Goal: Information Seeking & Learning: Learn about a topic

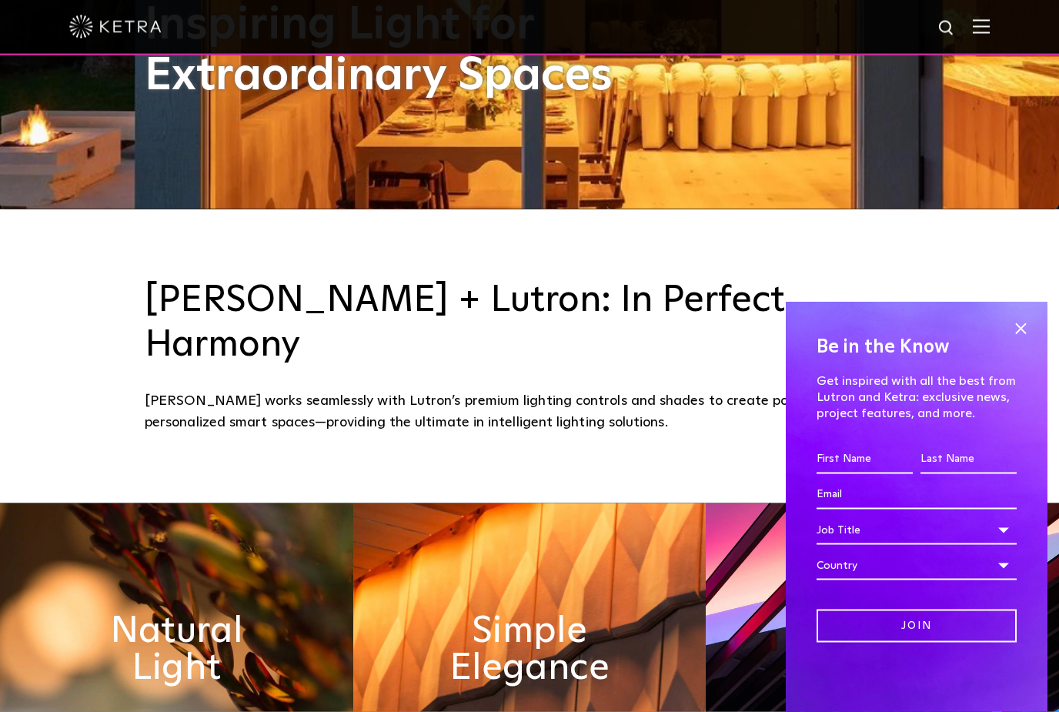
scroll to position [506, 0]
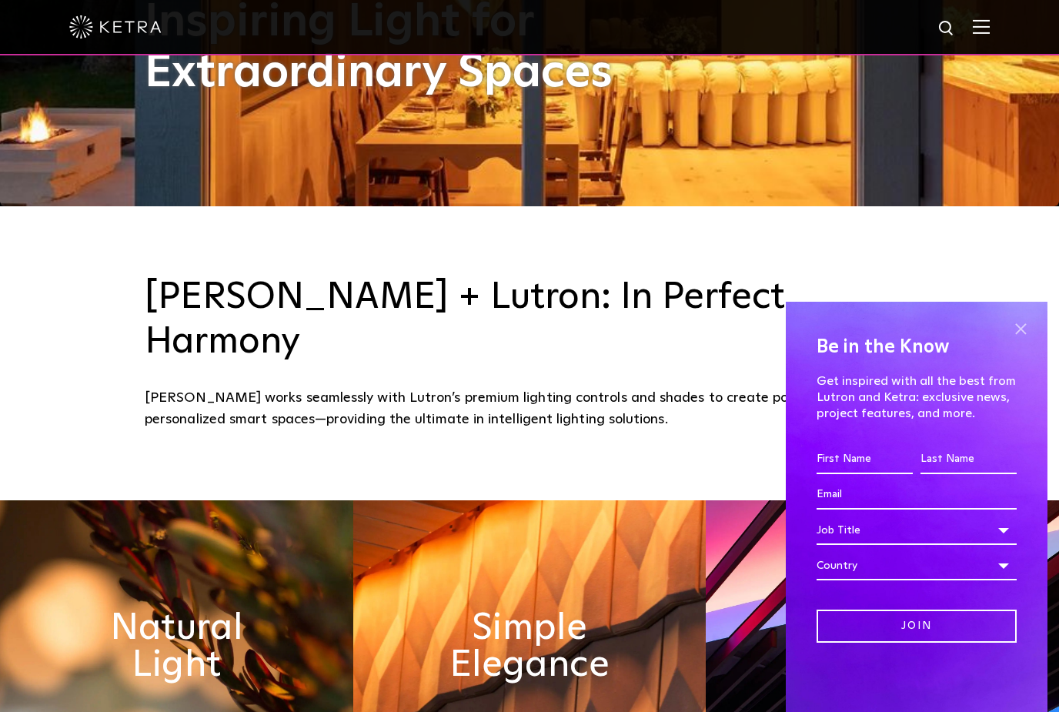
click at [1023, 340] on span at bounding box center [1020, 328] width 23 height 23
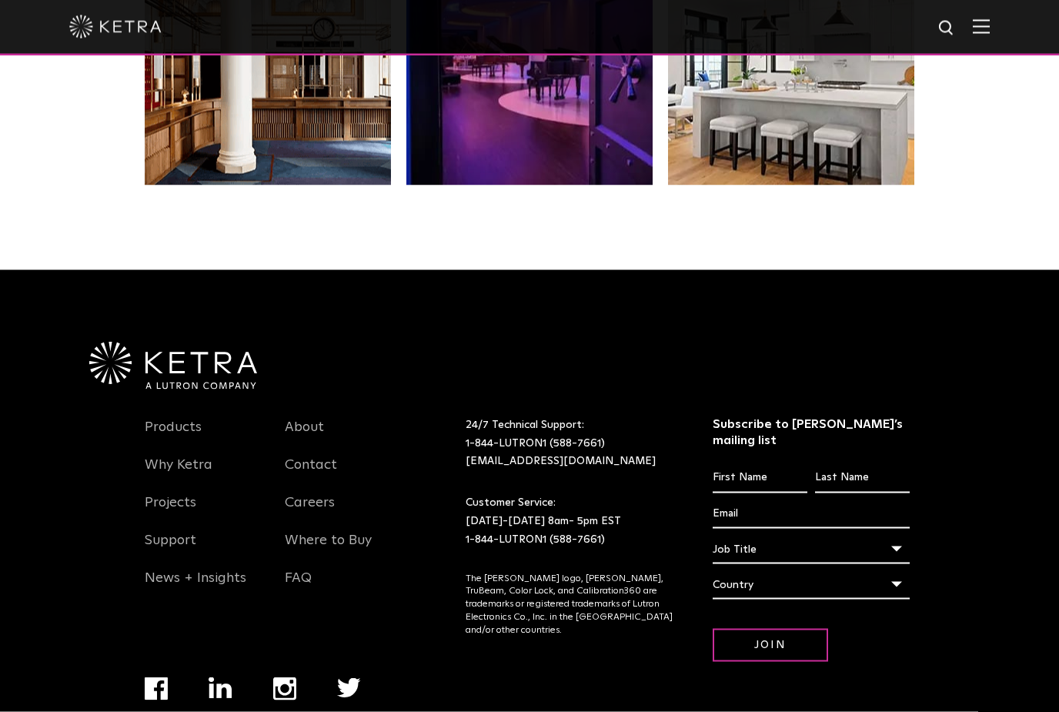
scroll to position [3233, 0]
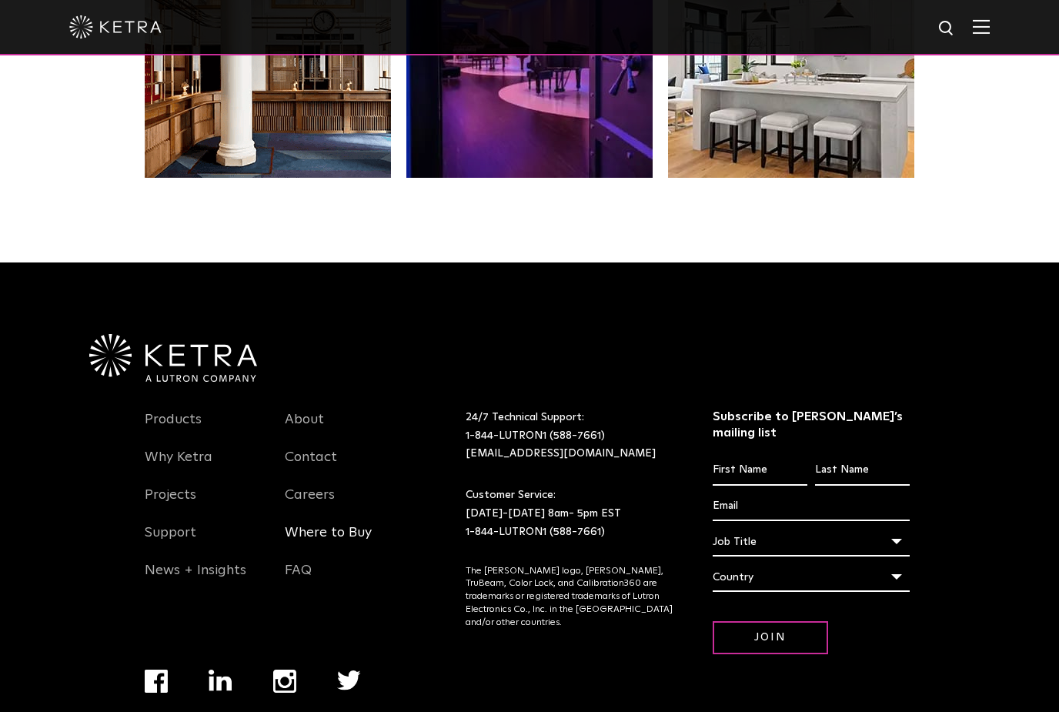
click at [319, 534] on link "Where to Buy" at bounding box center [328, 541] width 87 height 35
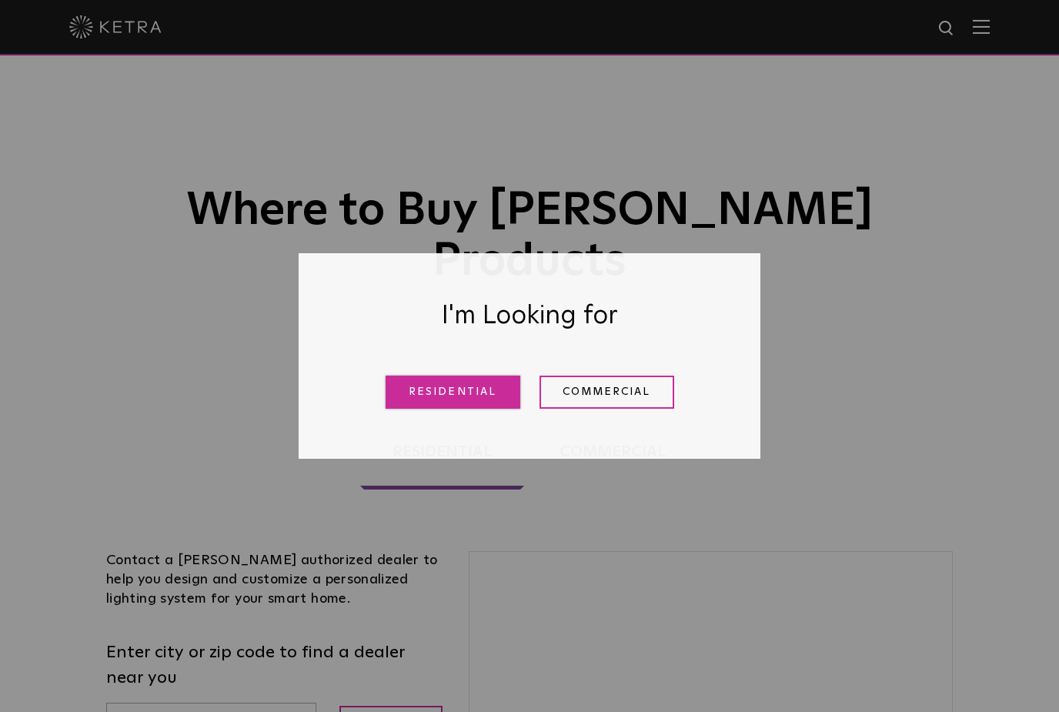
click at [473, 402] on link "Residential" at bounding box center [452, 391] width 135 height 33
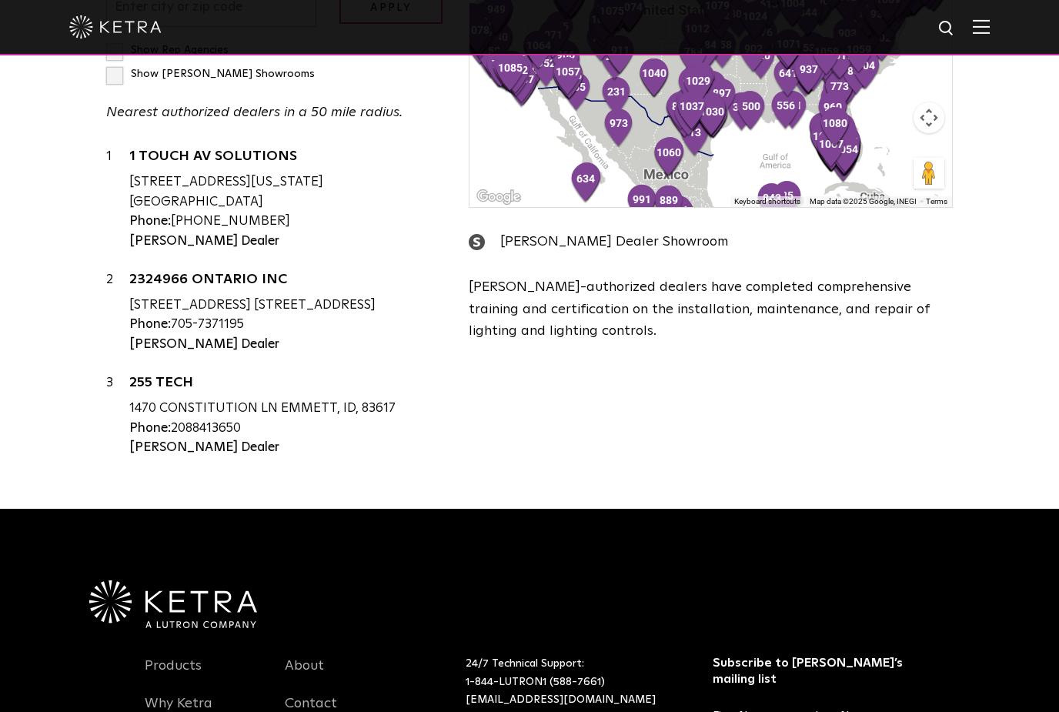
scroll to position [713, 0]
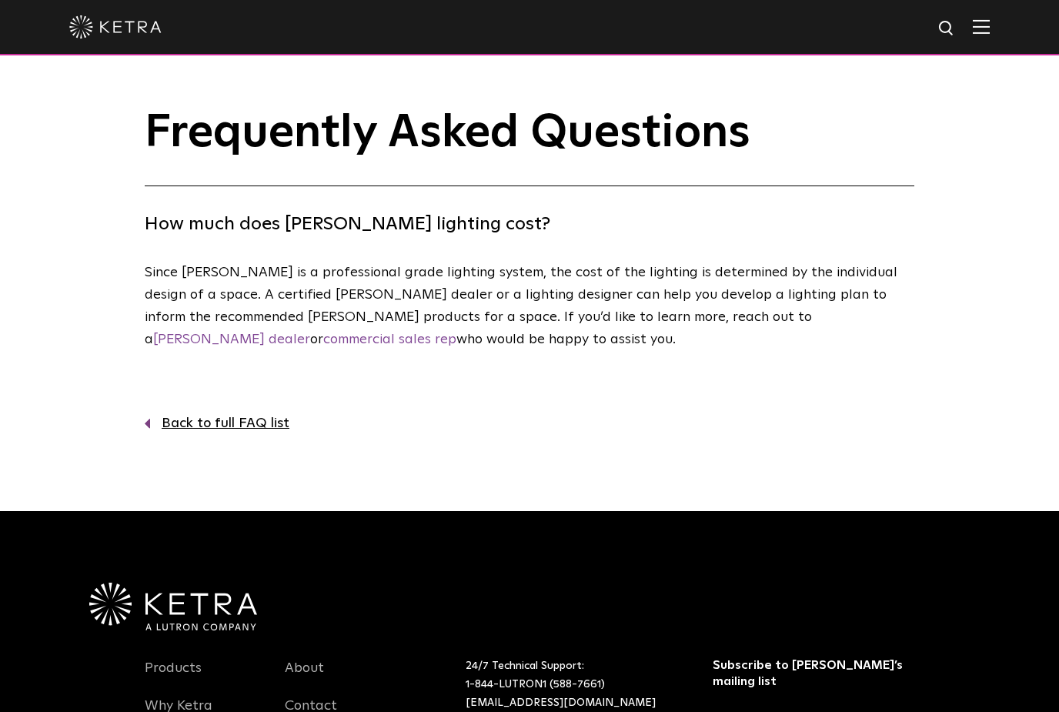
click at [211, 430] on link "Back to full FAQ list" at bounding box center [529, 423] width 769 height 22
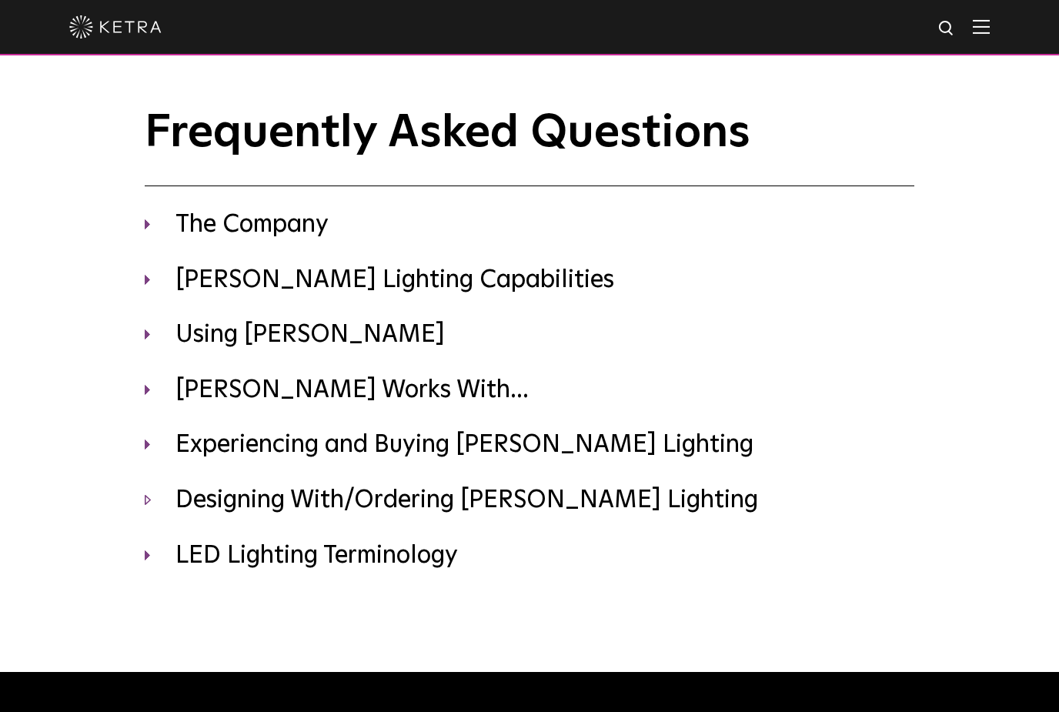
click at [209, 506] on h3 "Designing With/Ordering [PERSON_NAME] Lighting" at bounding box center [529, 501] width 769 height 32
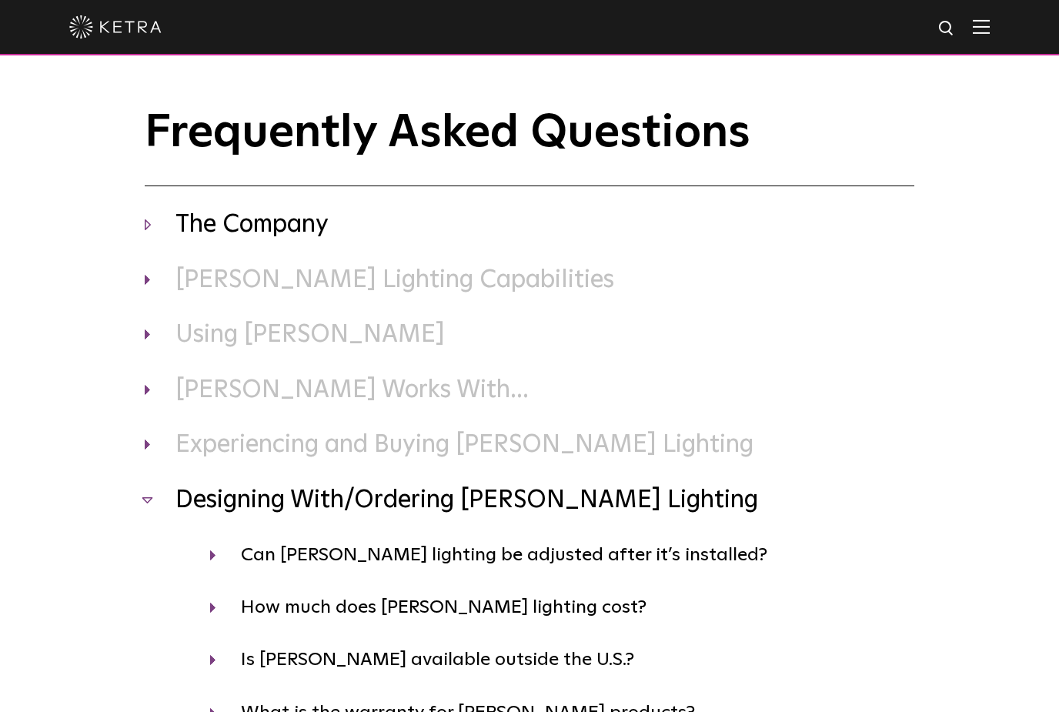
click at [222, 235] on h3 "The Company" at bounding box center [529, 225] width 769 height 32
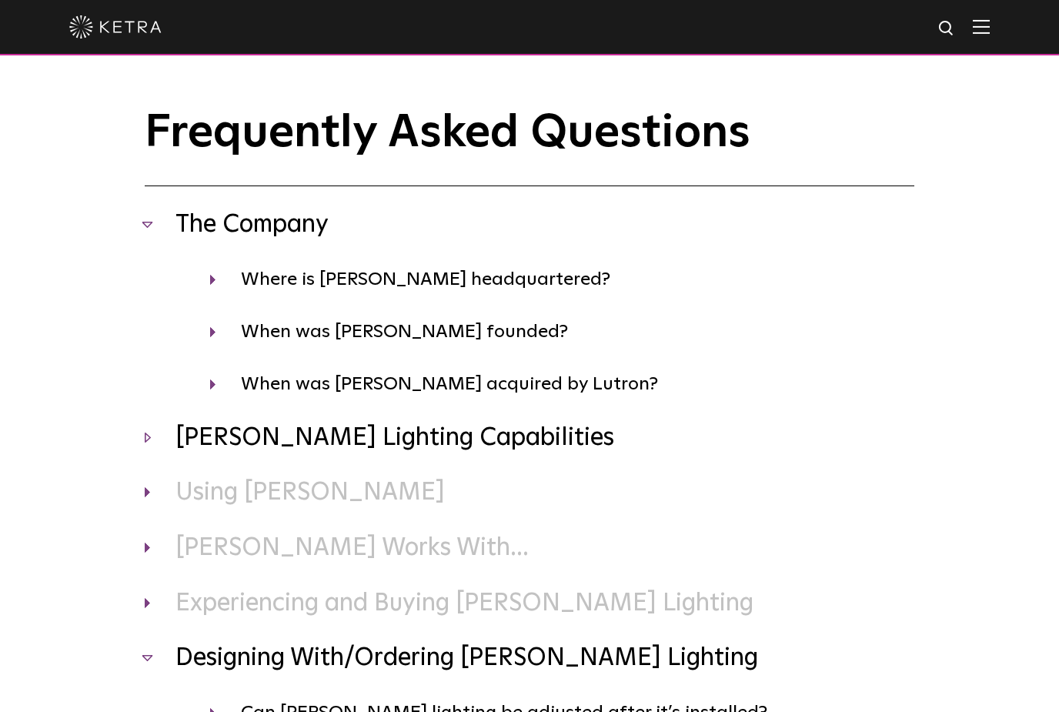
click at [199, 441] on h3 "Ketra Lighting Capabilities" at bounding box center [529, 438] width 769 height 32
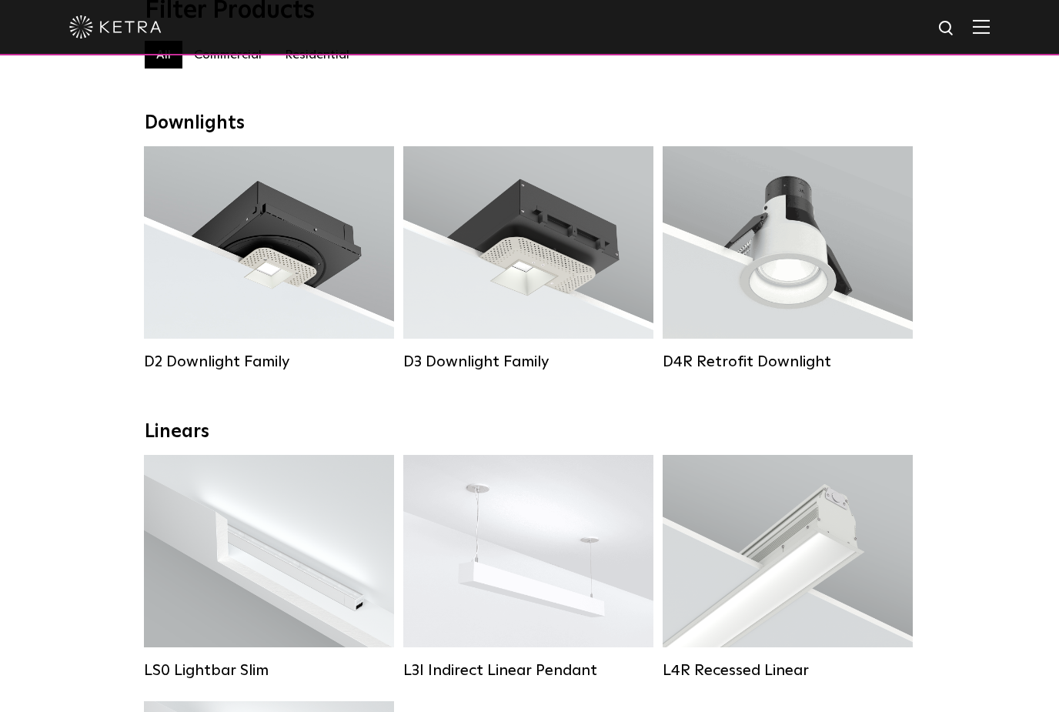
scroll to position [177, 0]
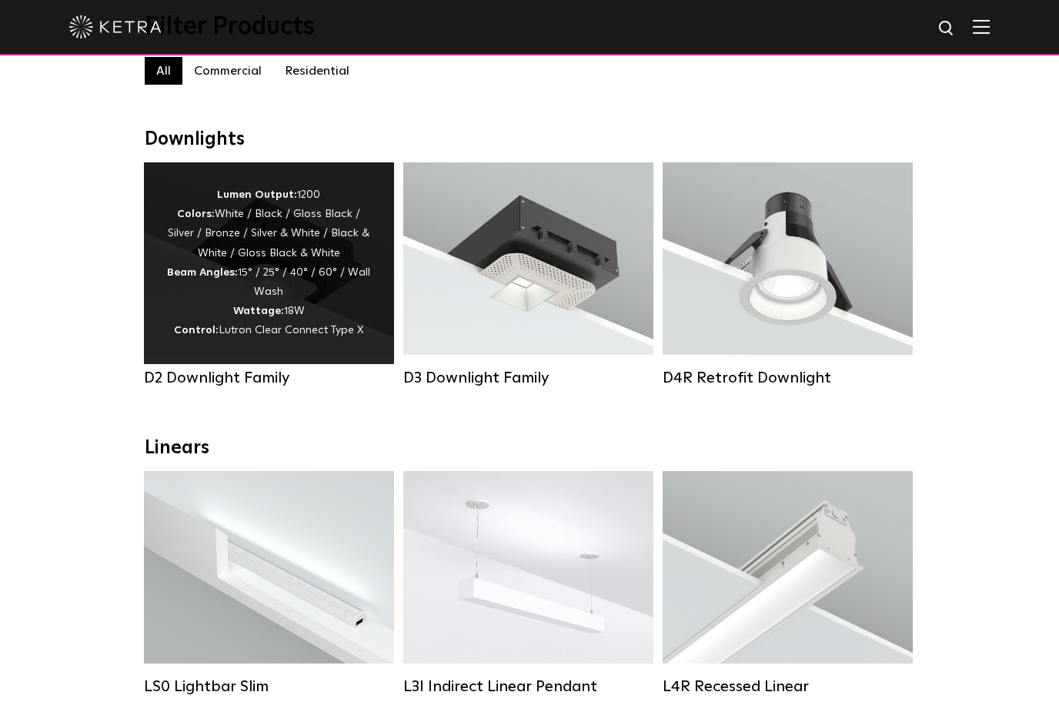
click at [220, 335] on span "Lutron Clear Connect Type X" at bounding box center [291, 330] width 145 height 11
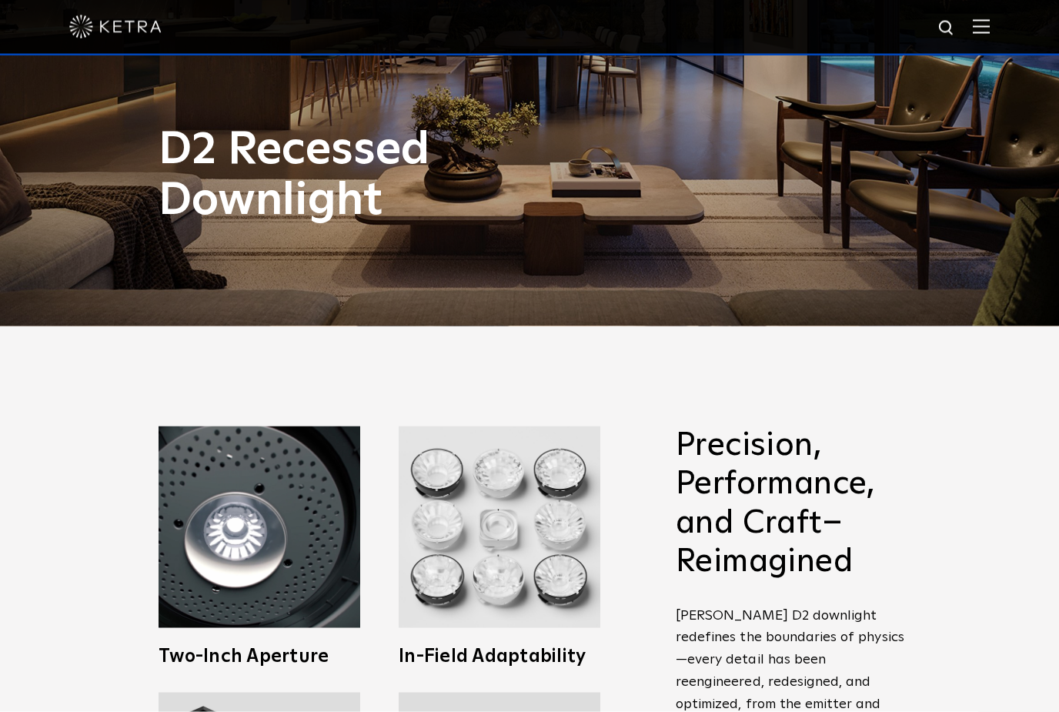
scroll to position [380, 0]
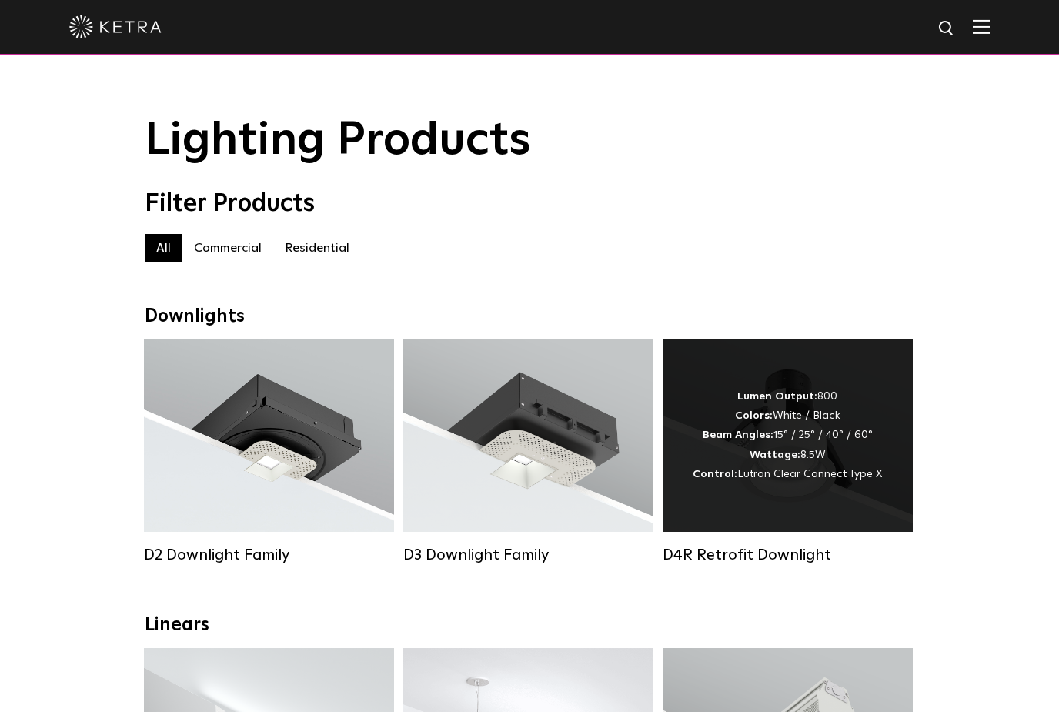
click at [816, 474] on span "Lutron Clear Connect Type X" at bounding box center [809, 474] width 145 height 11
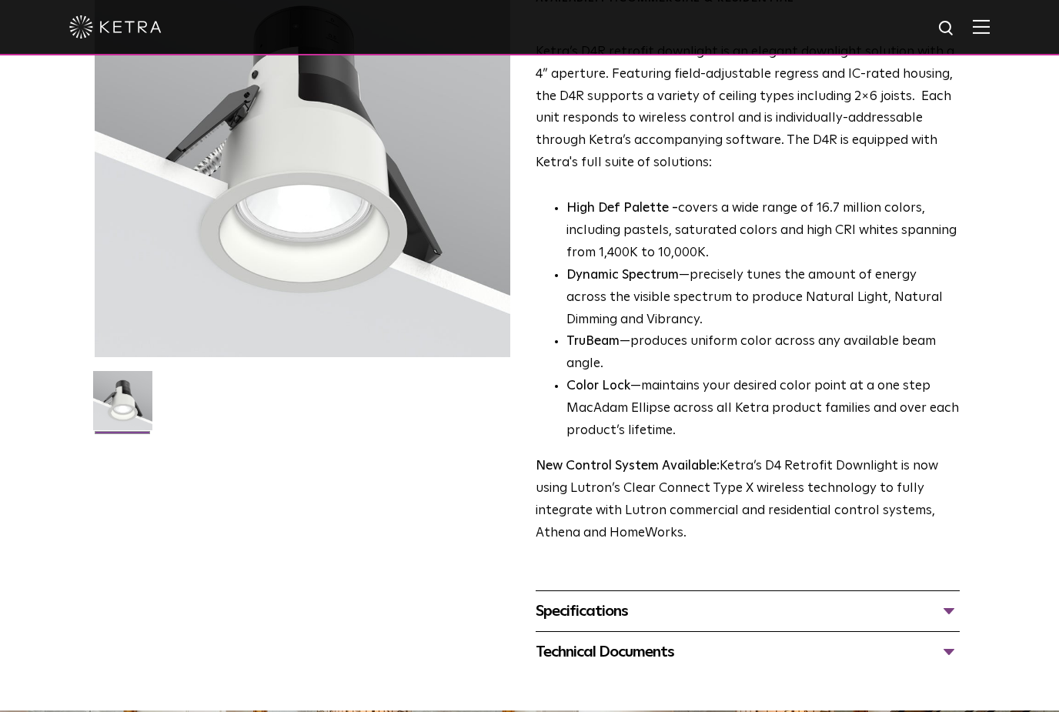
scroll to position [165, 0]
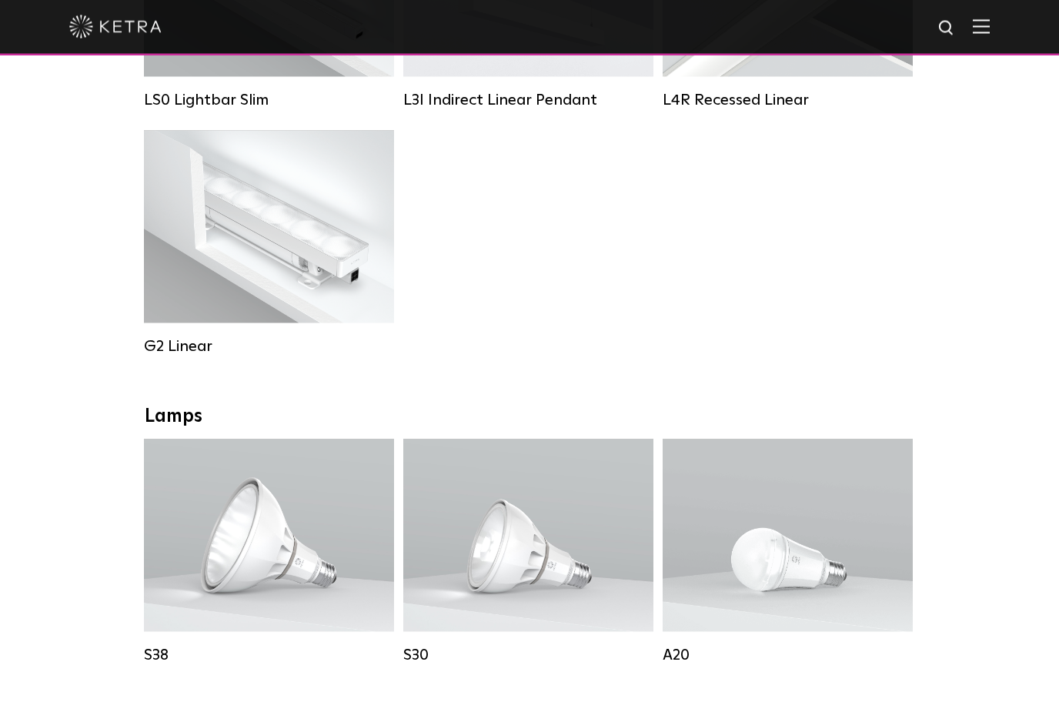
scroll to position [766, 0]
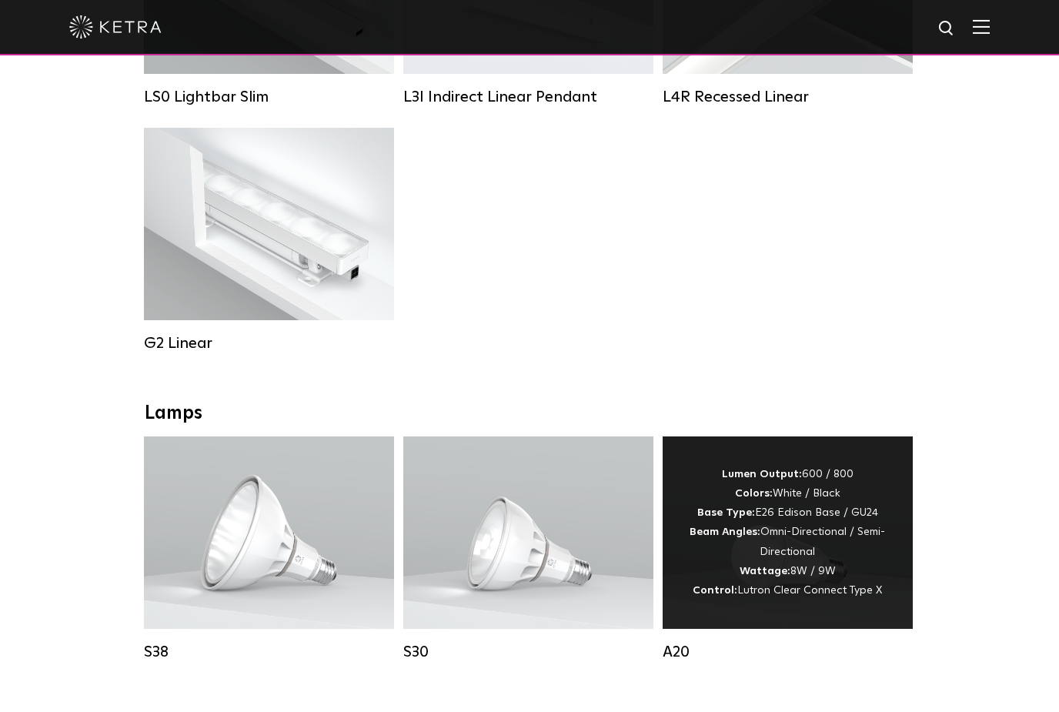
click at [815, 584] on div "Lumen Output: 600 / 800 Colors: White / Black Base Type: E26 Edison Base / GU24…" at bounding box center [788, 532] width 204 height 135
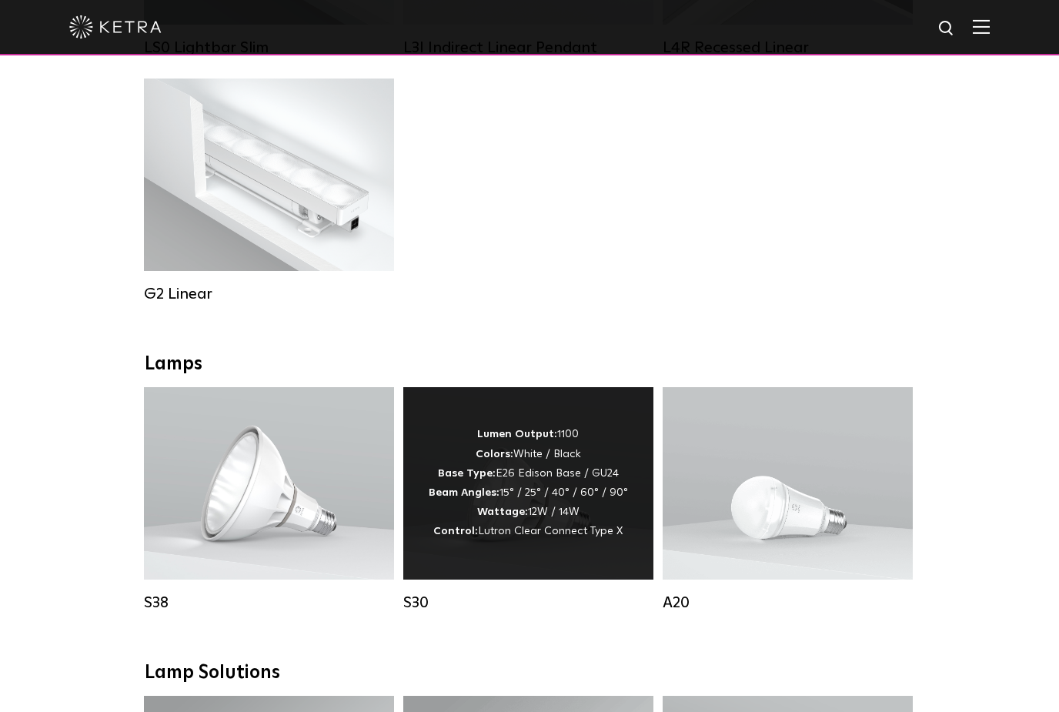
click at [558, 532] on span "Lutron Clear Connect Type X" at bounding box center [550, 531] width 145 height 11
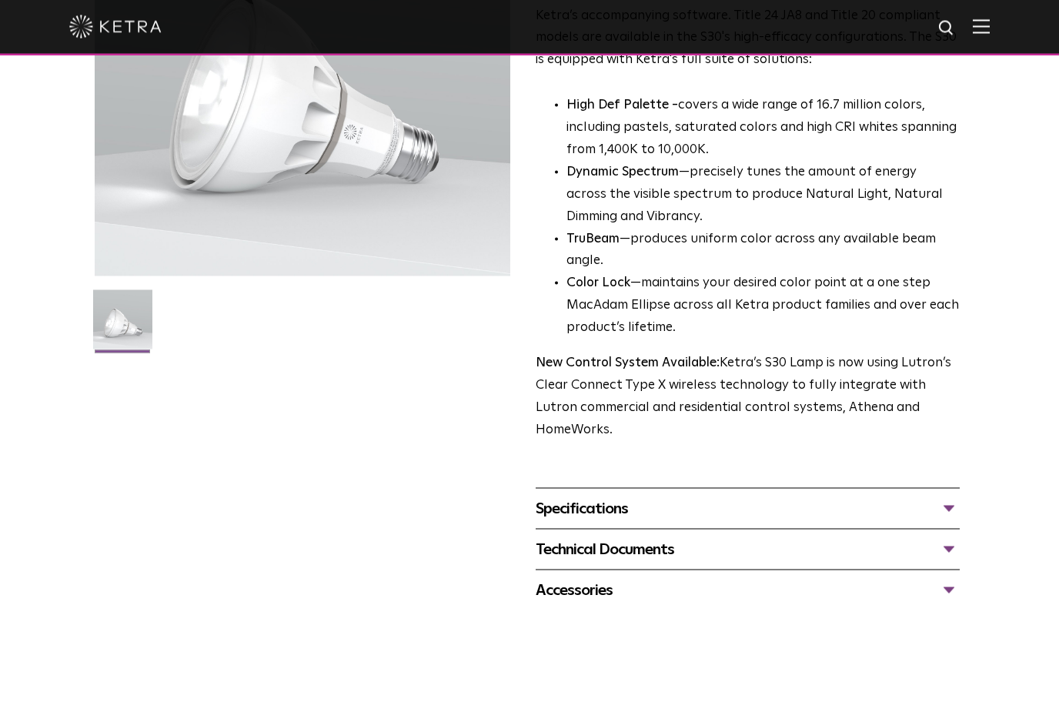
scroll to position [252, 0]
click at [948, 496] on div "Specifications" at bounding box center [748, 508] width 424 height 25
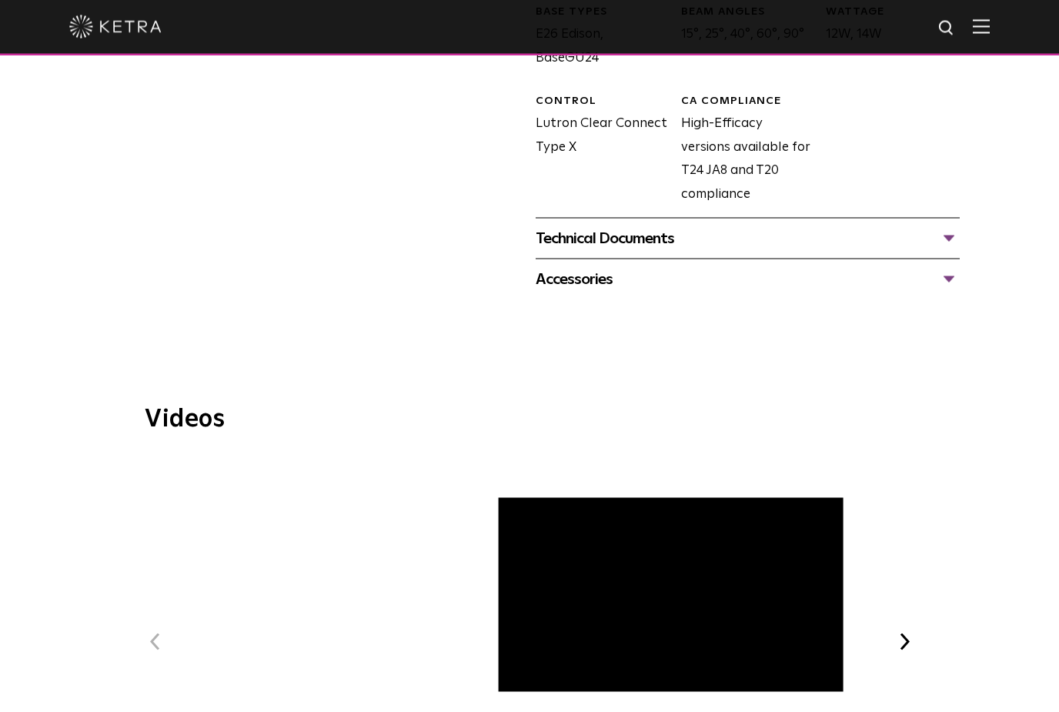
scroll to position [857, 0]
